Goal: Task Accomplishment & Management: Manage account settings

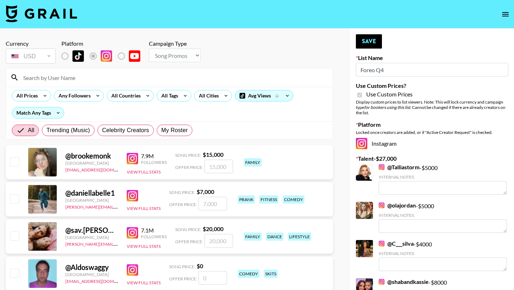
select select "Song"
click at [179, 127] on span "My Roster" at bounding box center [174, 130] width 26 height 9
click at [161, 130] on input "My Roster" at bounding box center [161, 130] width 0 height 0
radio input "true"
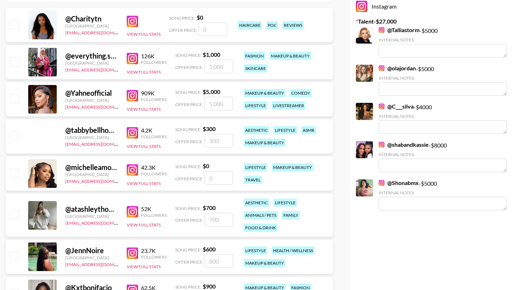
scroll to position [117, 0]
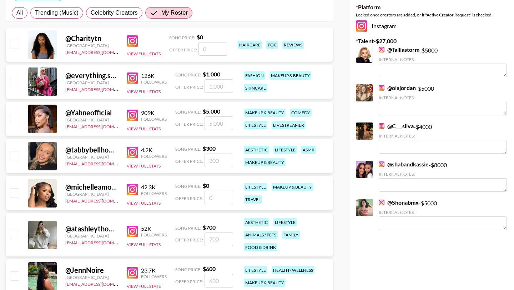
click at [19, 81] on input "checkbox" at bounding box center [14, 81] width 9 height 9
checkbox input "true"
type input "1000"
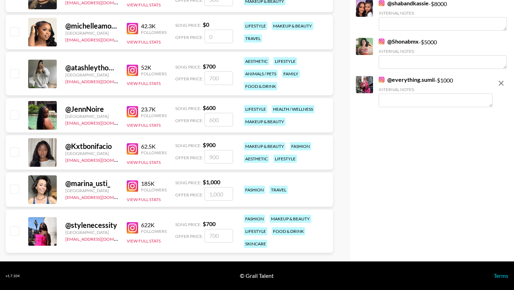
scroll to position [272, 0]
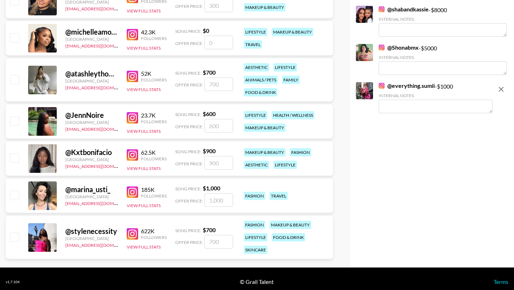
click at [15, 236] on input "checkbox" at bounding box center [14, 236] width 9 height 9
checkbox input "true"
type input "700"
drag, startPoint x: 212, startPoint y: 242, endPoint x: 204, endPoint y: 242, distance: 7.9
click at [205, 242] on input "700" at bounding box center [219, 242] width 29 height 14
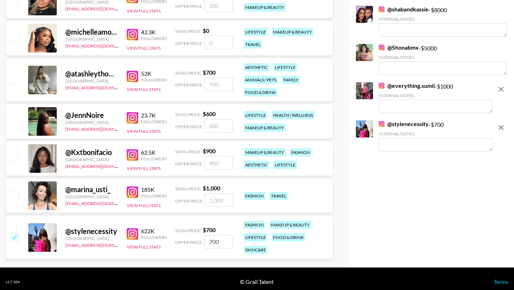
click at [222, 181] on div "@ marina_usti_ United States ola@grail-talent.com 185K Followers View Full Stat…" at bounding box center [169, 196] width 327 height 34
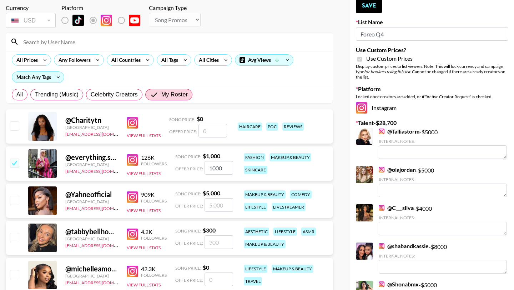
scroll to position [35, 0]
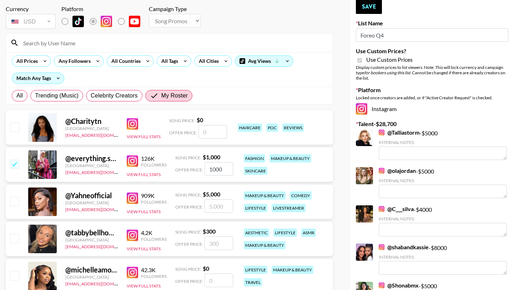
click at [209, 169] on input "1000" at bounding box center [219, 169] width 29 height 14
type input "4000"
checkbox input "false"
checkbox input "true"
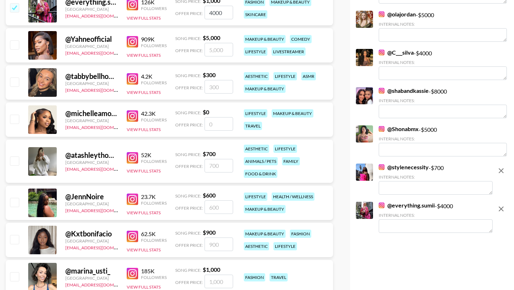
scroll to position [279, 0]
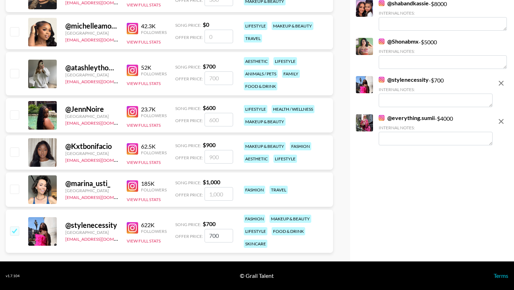
type input "4000"
click at [209, 235] on input "700" at bounding box center [219, 236] width 29 height 14
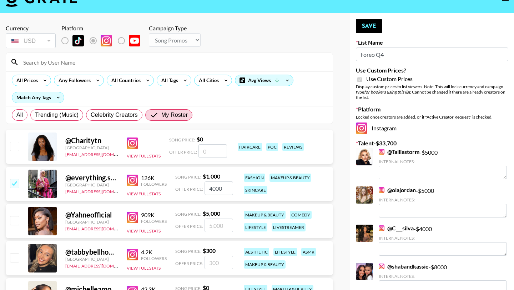
scroll to position [0, 0]
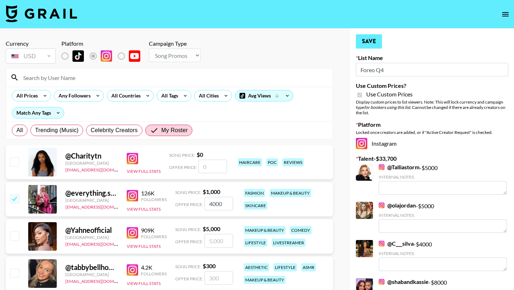
type input "2700"
click at [364, 41] on button "Save" at bounding box center [369, 41] width 26 height 14
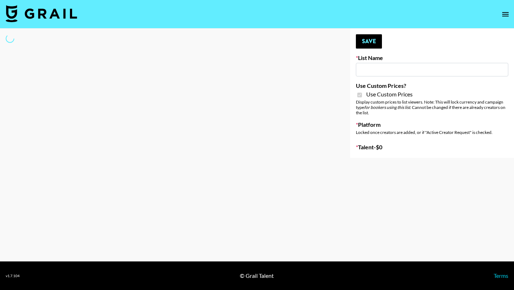
type input "FlexiSpot (Japanese Joinery Bed)"
checkbox input "true"
select select "Brand"
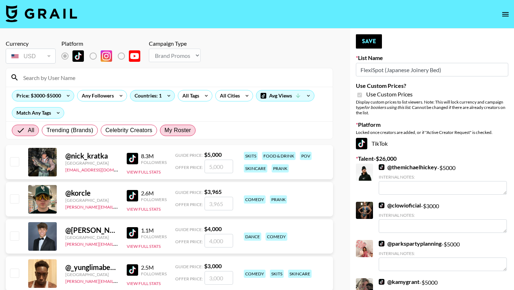
click at [175, 130] on span "My Roster" at bounding box center [178, 130] width 26 height 9
click at [165, 130] on input "My Roster" at bounding box center [165, 130] width 0 height 0
radio input "true"
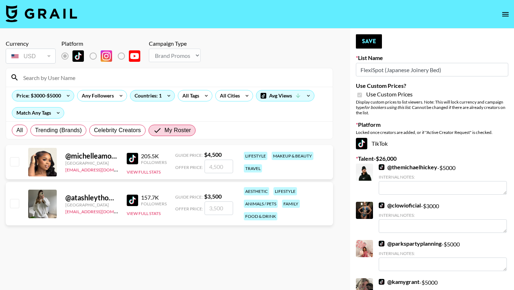
click at [14, 160] on input "checkbox" at bounding box center [14, 161] width 9 height 9
checkbox input "true"
type input "4500"
click at [19, 200] on input "checkbox" at bounding box center [14, 203] width 9 height 9
checkbox input "true"
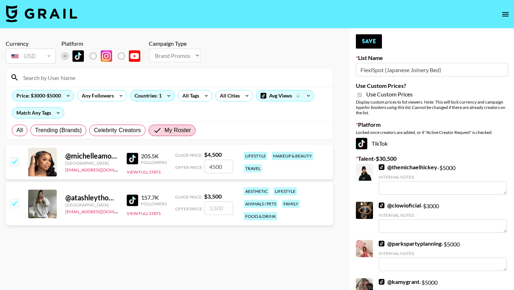
type input "3500"
click at [371, 39] on button "Save" at bounding box center [369, 41] width 26 height 14
radio input "true"
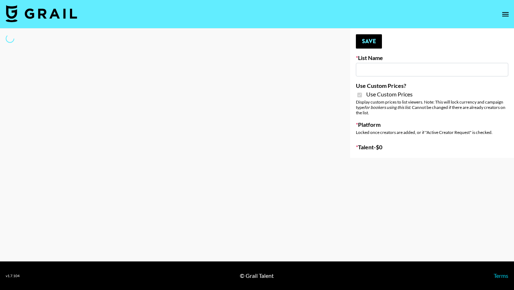
type input "Temu Q4"
checkbox input "true"
select select "Brand"
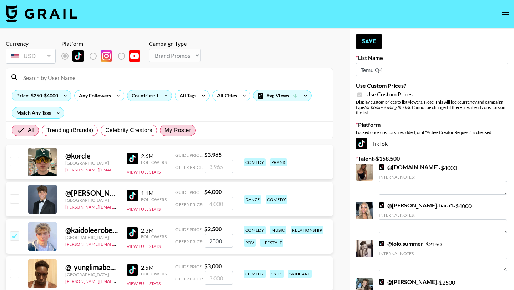
click at [184, 131] on span "My Roster" at bounding box center [178, 130] width 26 height 9
click at [165, 130] on input "My Roster" at bounding box center [165, 130] width 0 height 0
radio input "true"
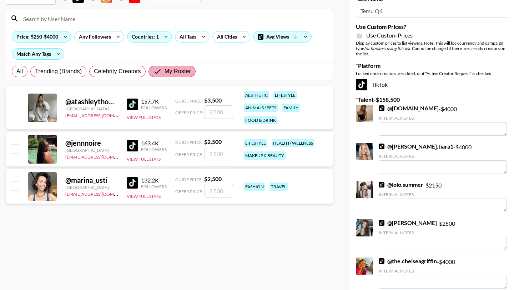
scroll to position [60, 0]
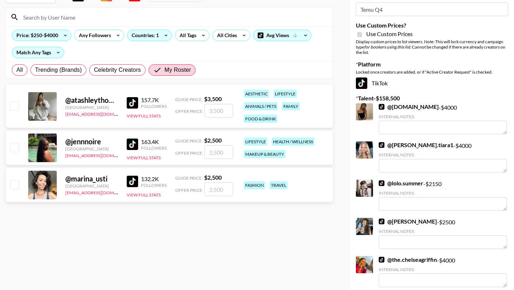
click at [15, 183] on input "checkbox" at bounding box center [14, 184] width 9 height 9
checkbox input "true"
type input "2500"
click at [16, 148] on input "checkbox" at bounding box center [14, 147] width 9 height 9
checkbox input "true"
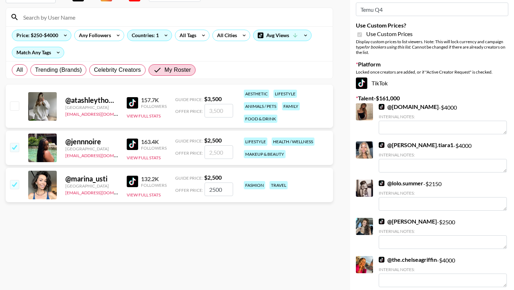
type input "2500"
click at [18, 106] on input "checkbox" at bounding box center [14, 105] width 9 height 9
checkbox input "true"
type input "3500"
drag, startPoint x: 212, startPoint y: 190, endPoint x: 202, endPoint y: 190, distance: 9.6
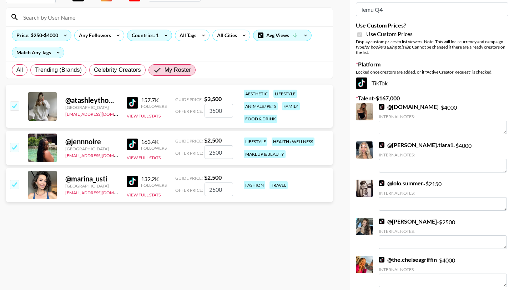
click at [202, 190] on div "Offer Price: 2500" at bounding box center [204, 189] width 58 height 14
drag, startPoint x: 215, startPoint y: 191, endPoint x: 201, endPoint y: 190, distance: 13.6
click at [202, 191] on div "Offer Price: 2500" at bounding box center [204, 189] width 58 height 14
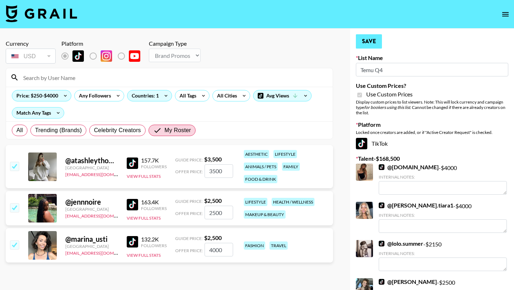
type input "4000"
click at [373, 46] on button "Save" at bounding box center [369, 41] width 26 height 14
radio input "true"
